Goal: Complete application form: Complete application form

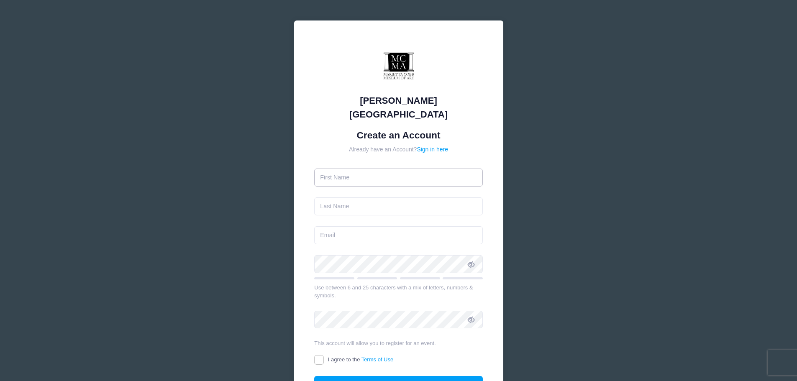
click at [323, 169] on input "text" at bounding box center [398, 178] width 169 height 18
type input "Mary Belle"
type input "Cordell"
type input "marybellecordell@gmail.com"
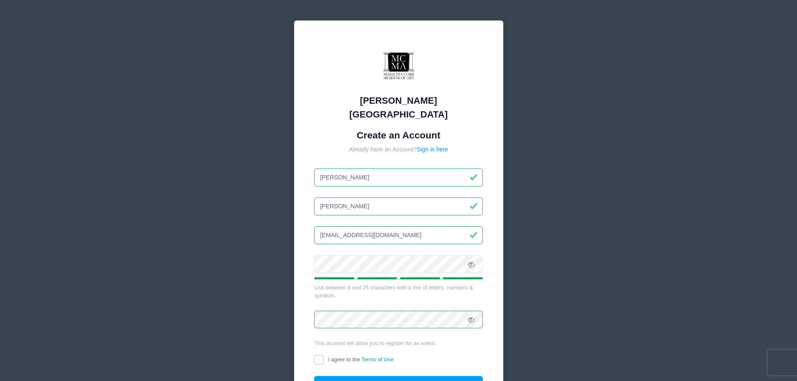
click at [320, 355] on input "I agree to the Terms of Use" at bounding box center [319, 360] width 10 height 10
checkbox input "true"
click at [390, 376] on button "Create Account" at bounding box center [398, 385] width 169 height 18
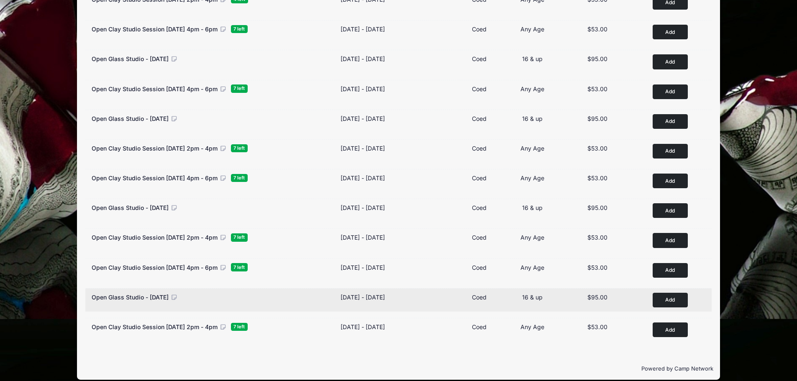
scroll to position [198, 0]
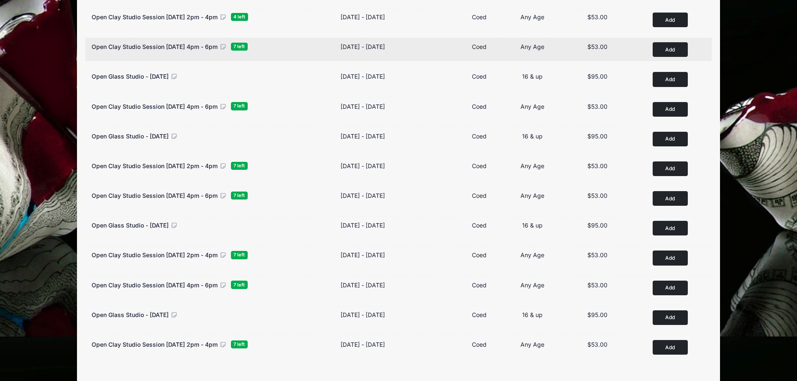
scroll to position [156, 0]
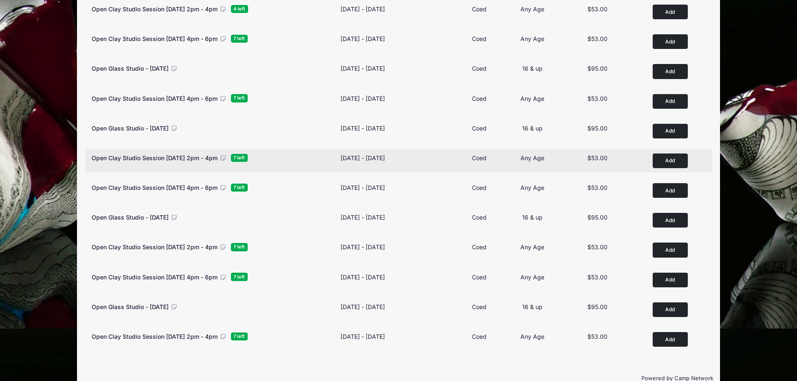
scroll to position [198, 0]
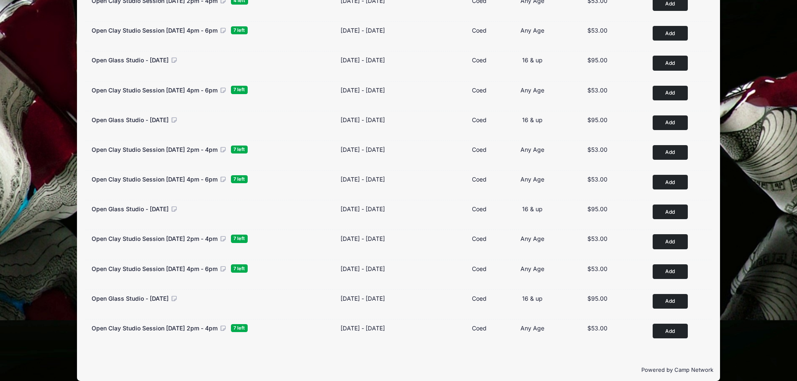
scroll to position [198, 0]
